Goal: Task Accomplishment & Management: Complete application form

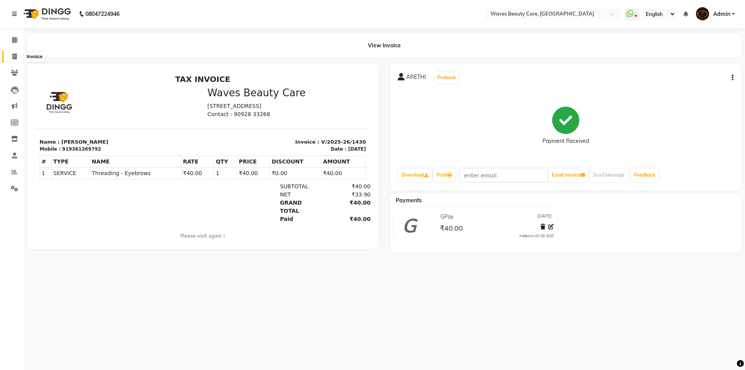
click at [11, 54] on span at bounding box center [15, 56] width 14 height 9
select select "service"
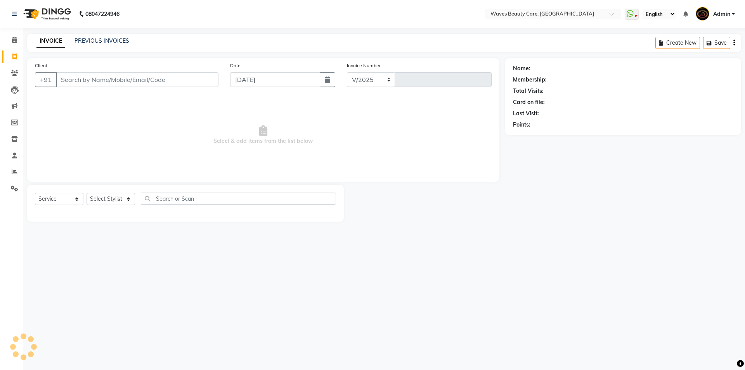
select select "5946"
type input "1431"
click at [68, 83] on input "Client" at bounding box center [137, 79] width 163 height 15
type input "9003128144"
click at [206, 80] on span "Add Client" at bounding box center [198, 80] width 31 height 8
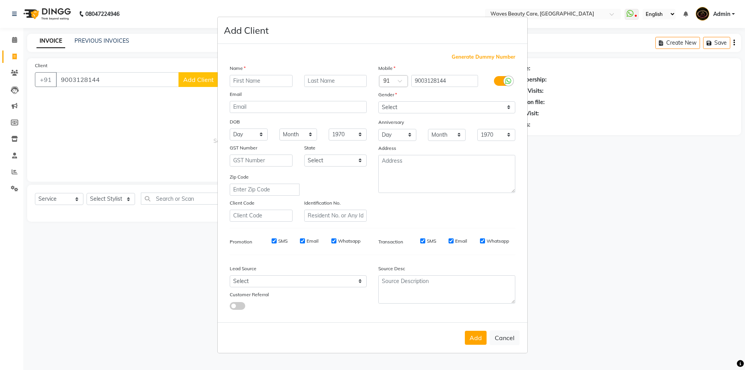
click at [243, 80] on input "text" at bounding box center [261, 81] width 63 height 12
type input "DIVYA"
click at [436, 102] on select "Select [DEMOGRAPHIC_DATA] [DEMOGRAPHIC_DATA] Other Prefer Not To Say" at bounding box center [446, 107] width 137 height 12
select select "[DEMOGRAPHIC_DATA]"
click at [378, 101] on select "Select [DEMOGRAPHIC_DATA] [DEMOGRAPHIC_DATA] Other Prefer Not To Say" at bounding box center [446, 107] width 137 height 12
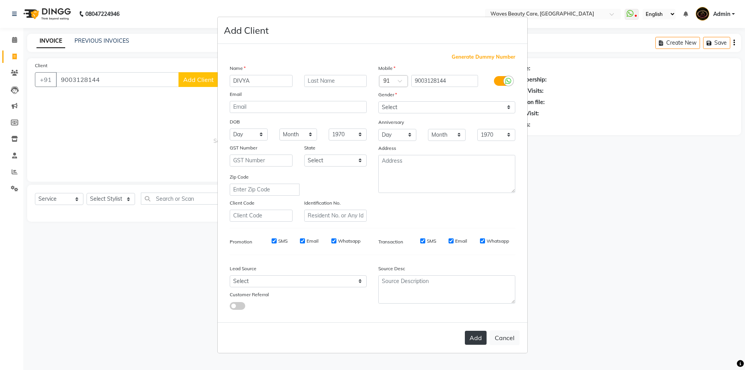
click at [479, 342] on button "Add" at bounding box center [476, 338] width 22 height 14
select select
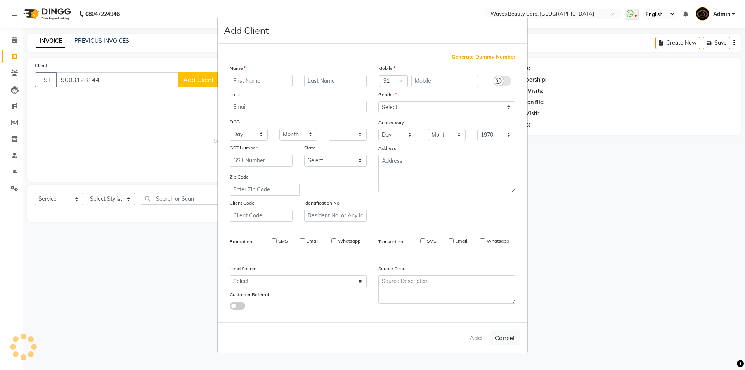
select select
checkbox input "false"
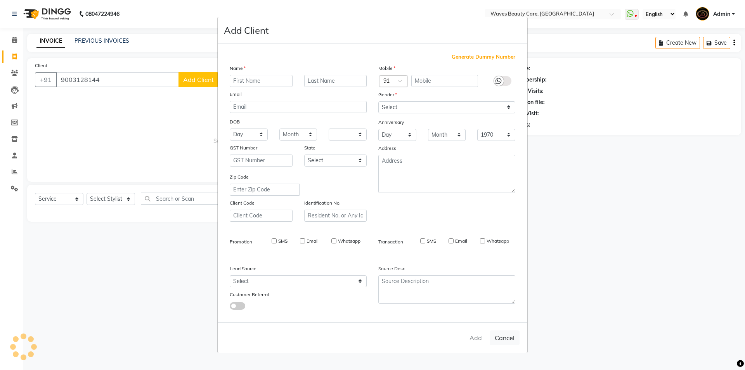
checkbox input "false"
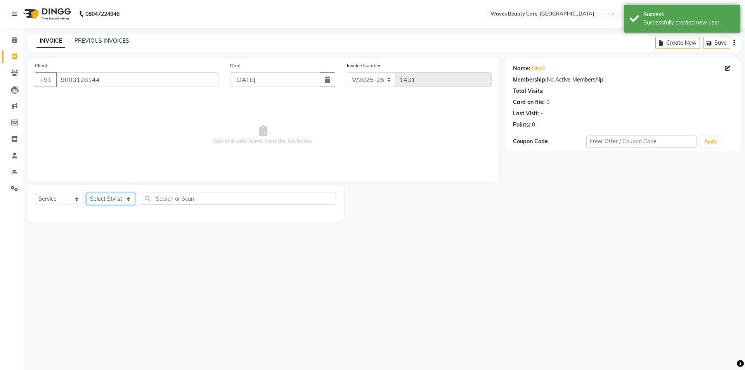
click at [106, 198] on select "Select Stylist ANJU DIVYA Yoganandhi [PERSON_NAME]" at bounding box center [111, 199] width 49 height 12
select select "66638"
click at [87, 193] on select "Select Stylist ANJU DIVYA Yoganandhi [PERSON_NAME]" at bounding box center [111, 199] width 49 height 12
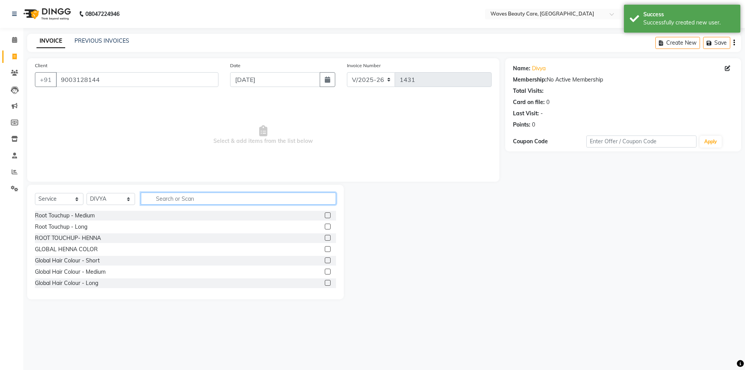
click at [175, 197] on input "text" at bounding box center [238, 198] width 195 height 12
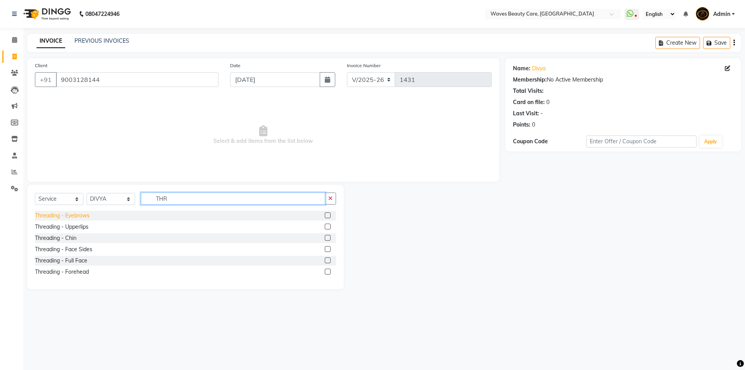
type input "THR"
click at [81, 216] on div "Threading - Eyebrows" at bounding box center [62, 215] width 55 height 8
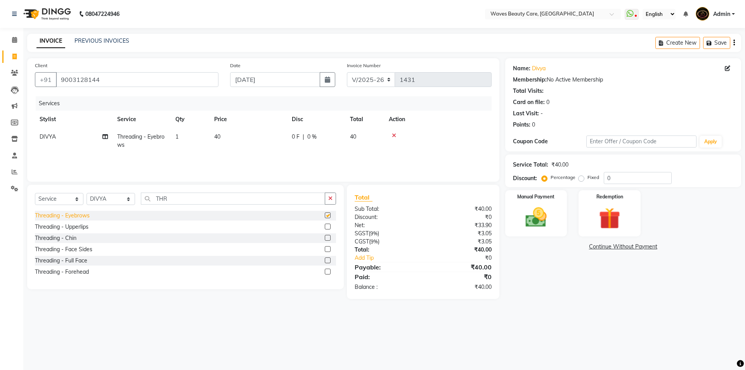
checkbox input "false"
click at [535, 216] on img at bounding box center [536, 218] width 36 height 26
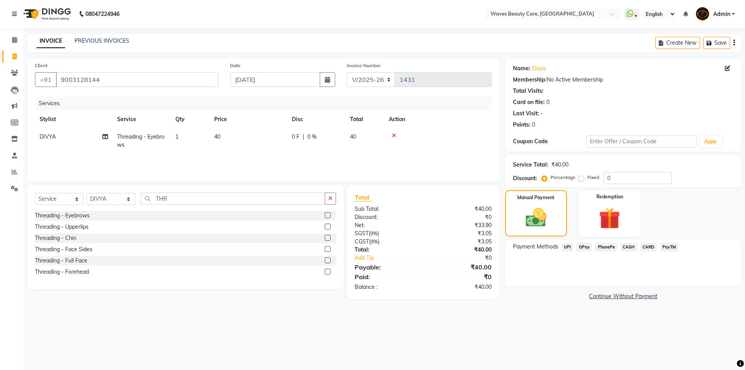
click at [630, 247] on span "CASH" at bounding box center [628, 247] width 17 height 9
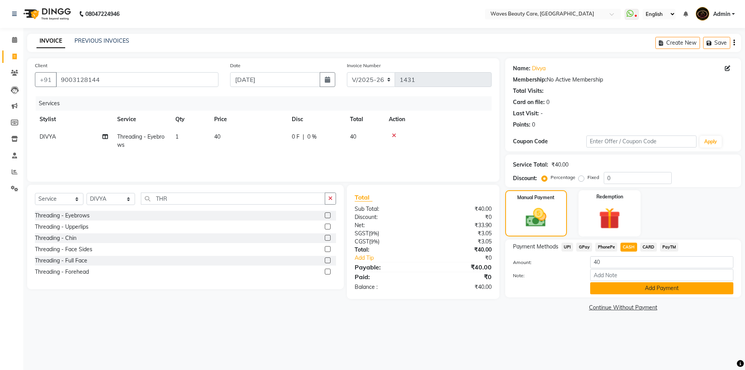
click at [637, 288] on button "Add Payment" at bounding box center [661, 288] width 143 height 12
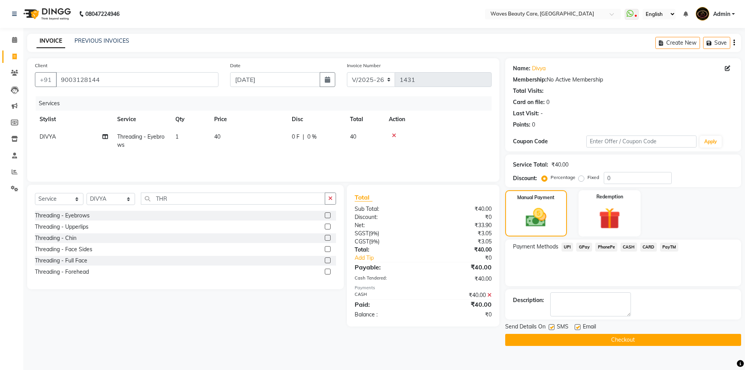
click at [634, 341] on button "Checkout" at bounding box center [623, 340] width 236 height 12
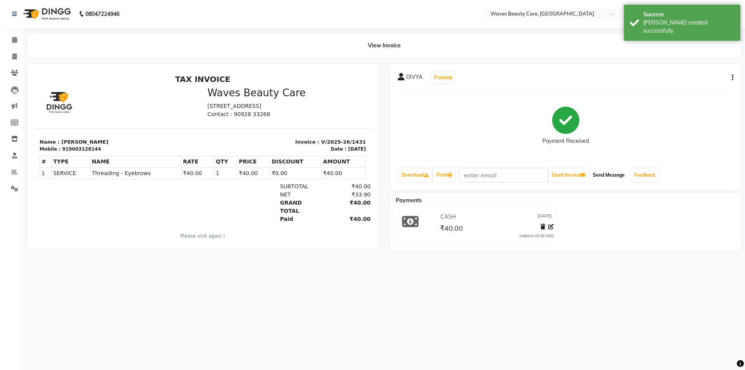
click at [614, 173] on button "Send Message" at bounding box center [609, 174] width 38 height 13
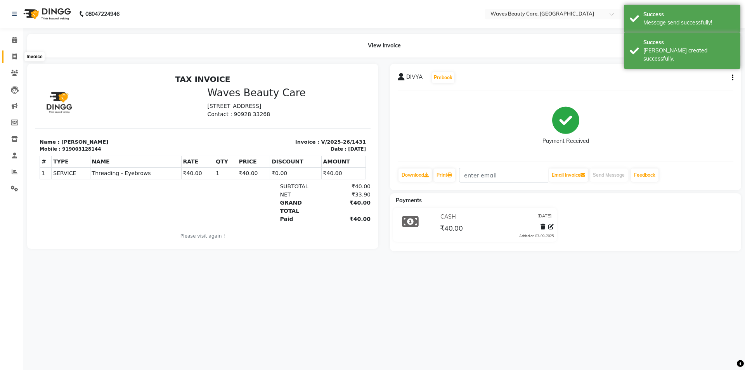
click at [14, 55] on icon at bounding box center [14, 57] width 4 height 6
select select "service"
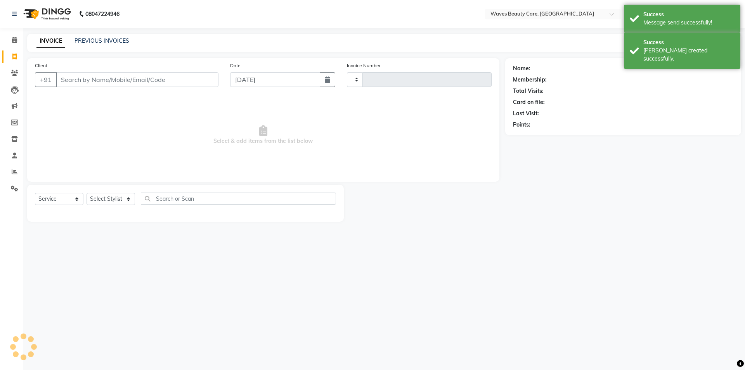
click at [109, 75] on input "Client" at bounding box center [137, 79] width 163 height 15
select select "5946"
type input "1432"
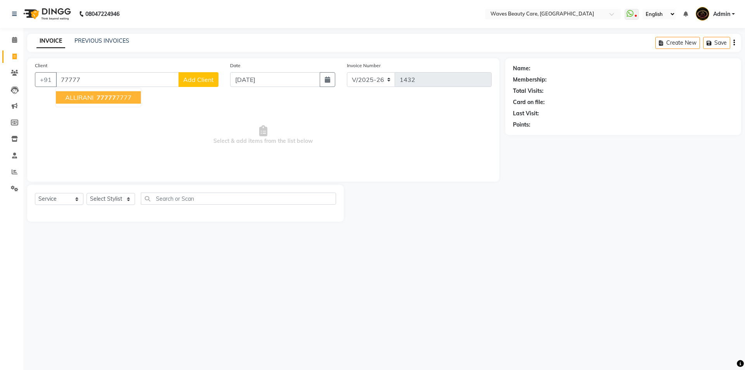
click at [103, 100] on span "77777" at bounding box center [106, 98] width 19 height 8
type input "777777777"
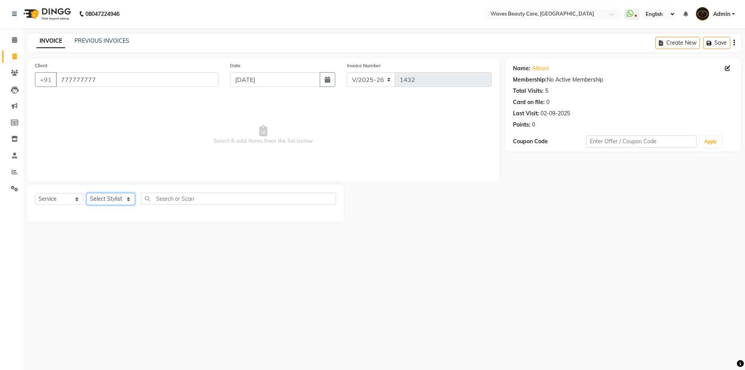
click at [128, 198] on select "Select Stylist ANJU DIVYA Yoganandhi [PERSON_NAME]" at bounding box center [111, 199] width 49 height 12
select select "66638"
click at [87, 193] on select "Select Stylist ANJU DIVYA Yoganandhi [PERSON_NAME]" at bounding box center [111, 199] width 49 height 12
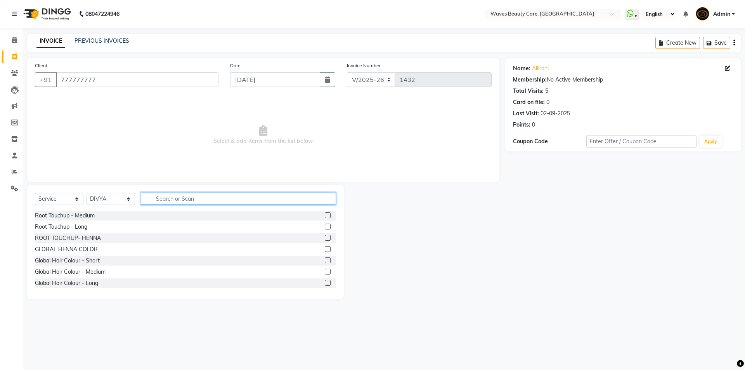
click at [160, 195] on input "text" at bounding box center [238, 198] width 195 height 12
type input "DE"
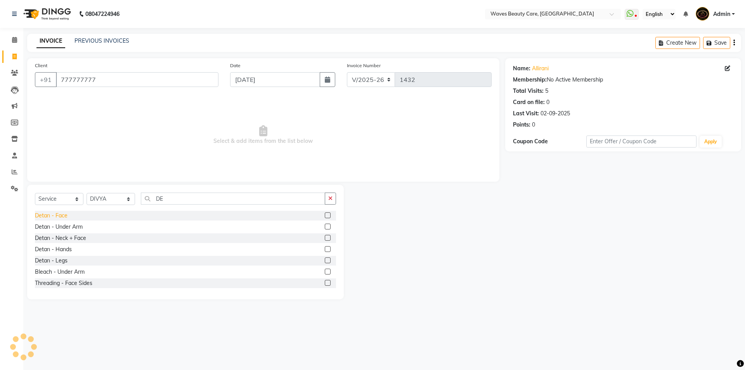
click at [60, 213] on div "Detan - Face" at bounding box center [51, 215] width 33 height 8
checkbox input "false"
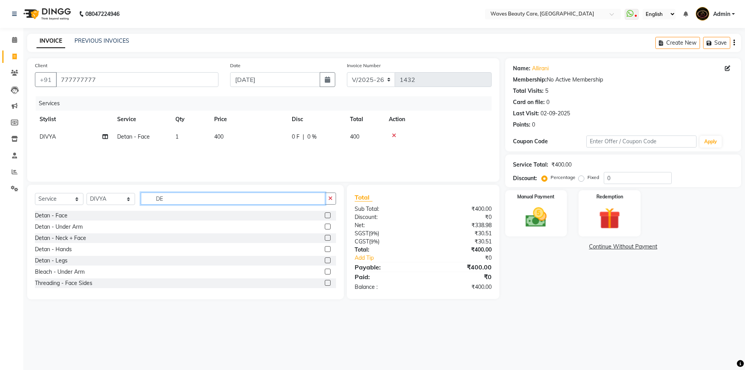
click at [183, 198] on input "DE" at bounding box center [233, 198] width 184 height 12
type input "D"
type input "TAN"
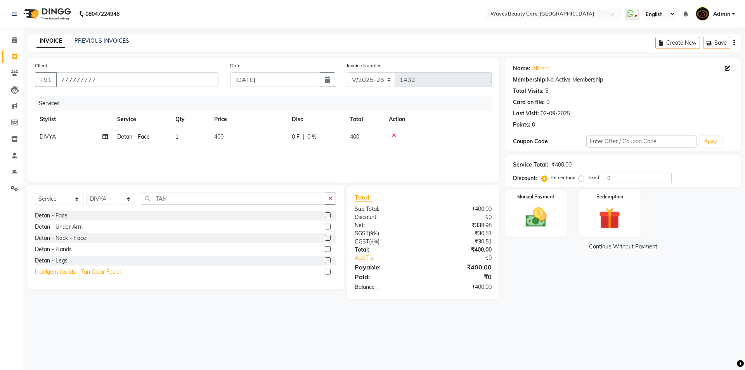
click at [72, 269] on div "Indulgent facials - Tan Clear Facial----" at bounding box center [82, 272] width 95 height 8
checkbox input "false"
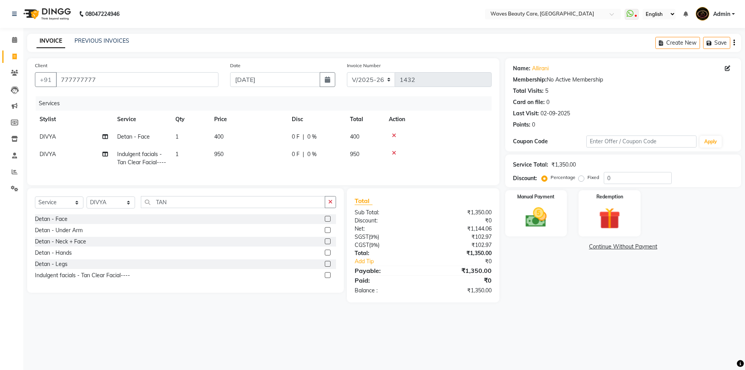
click at [234, 135] on td "400" at bounding box center [249, 136] width 78 height 17
select select "66638"
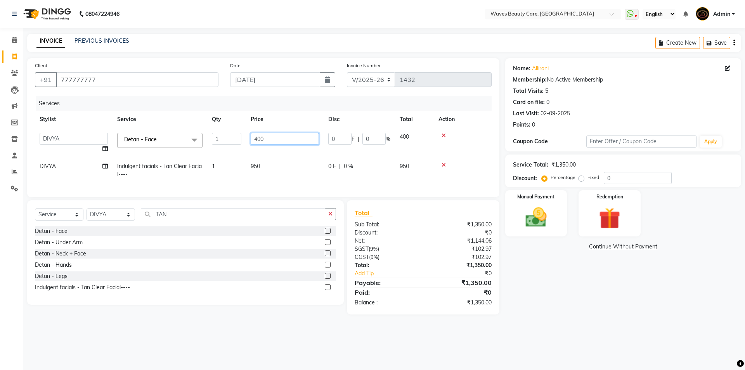
click at [281, 138] on input "400" at bounding box center [285, 139] width 68 height 12
click at [270, 163] on td "950" at bounding box center [285, 171] width 78 height 26
select select "66638"
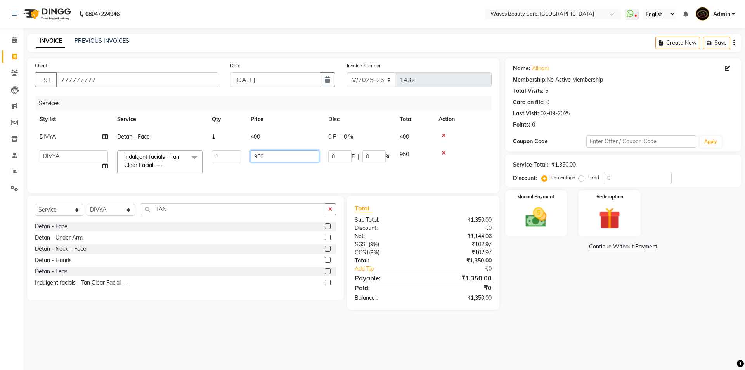
click at [268, 155] on input "950" at bounding box center [285, 156] width 68 height 12
type input "9"
type input "1300"
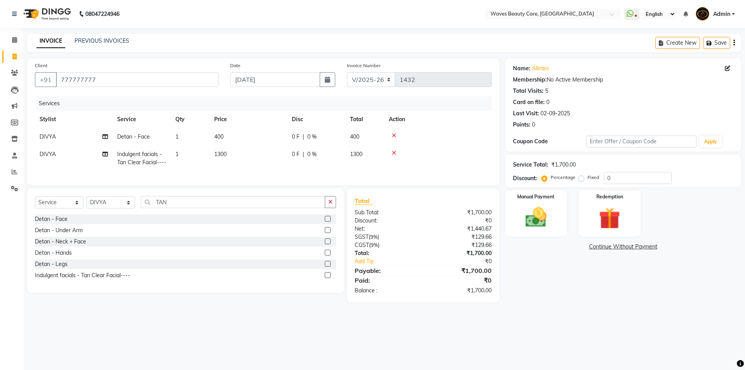
click at [425, 170] on tr "DIVYA Indulgent facials - Tan Clear Facial---- 1 1300 0 F | 0 % 1300" at bounding box center [263, 159] width 457 height 26
click at [393, 135] on icon at bounding box center [394, 135] width 4 height 5
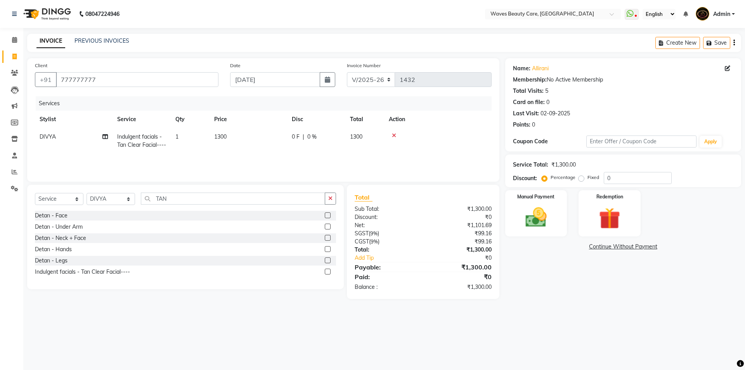
click at [315, 136] on span "0 %" at bounding box center [311, 137] width 9 height 8
select select "66638"
click at [379, 138] on input "0" at bounding box center [373, 139] width 23 height 12
type input "10"
click at [328, 154] on td "130 F | 10 %" at bounding box center [316, 141] width 58 height 26
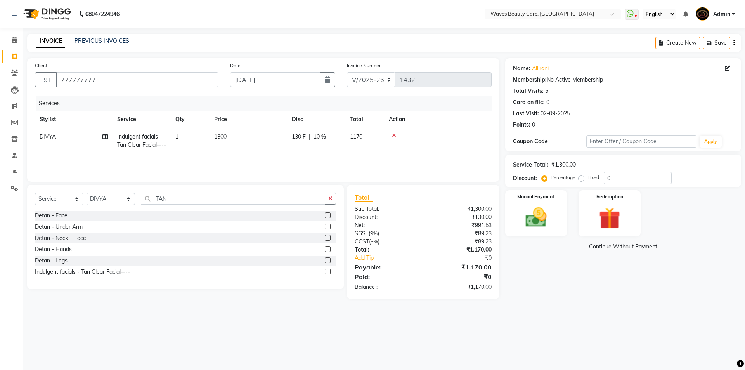
select select "66638"
click at [444, 136] on icon at bounding box center [444, 135] width 4 height 5
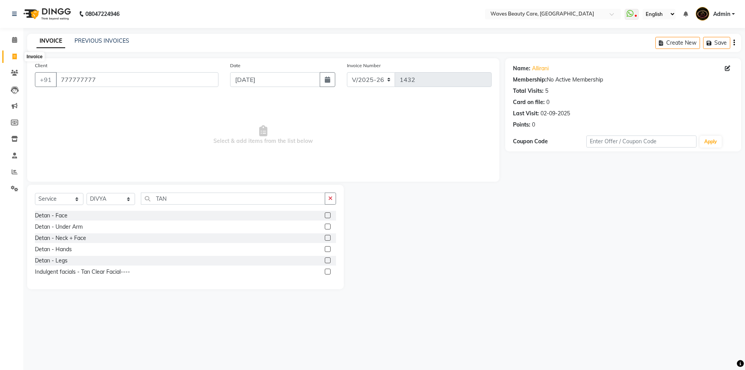
click at [15, 55] on icon at bounding box center [14, 57] width 4 height 6
select select "service"
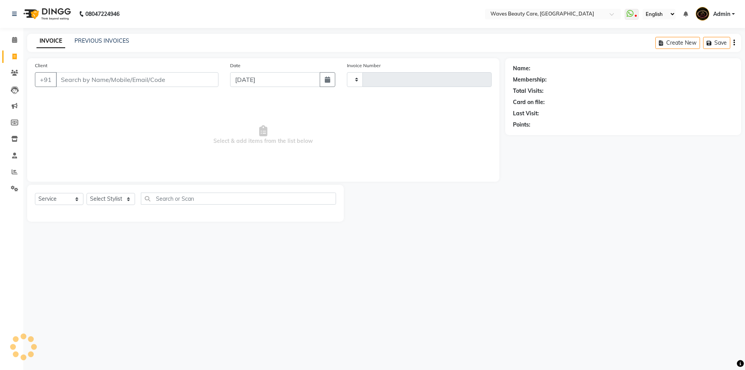
type input "1432"
select select "5946"
